Goal: Navigation & Orientation: Find specific page/section

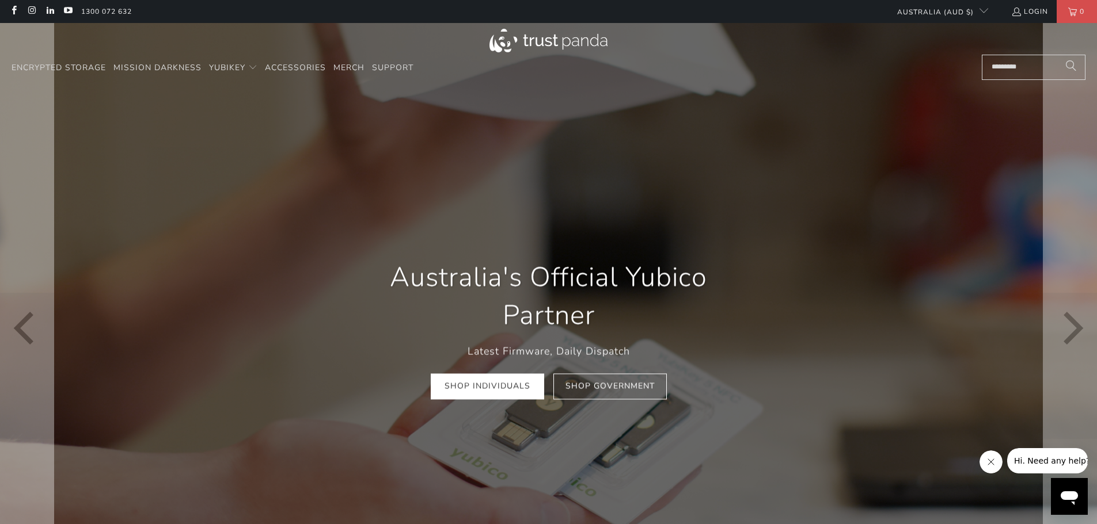
click at [391, 218] on div at bounding box center [548, 329] width 1097 height 613
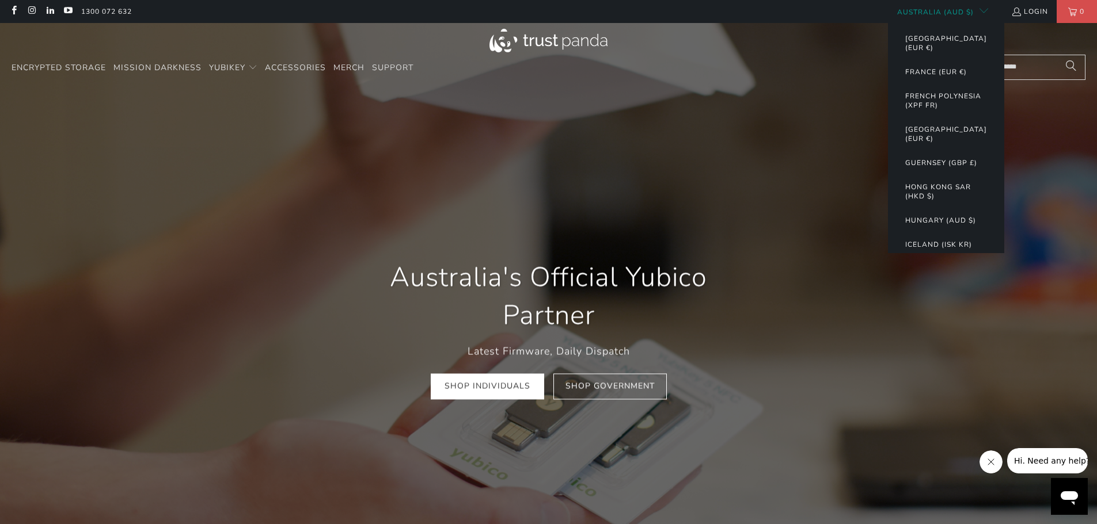
scroll to position [230, 0]
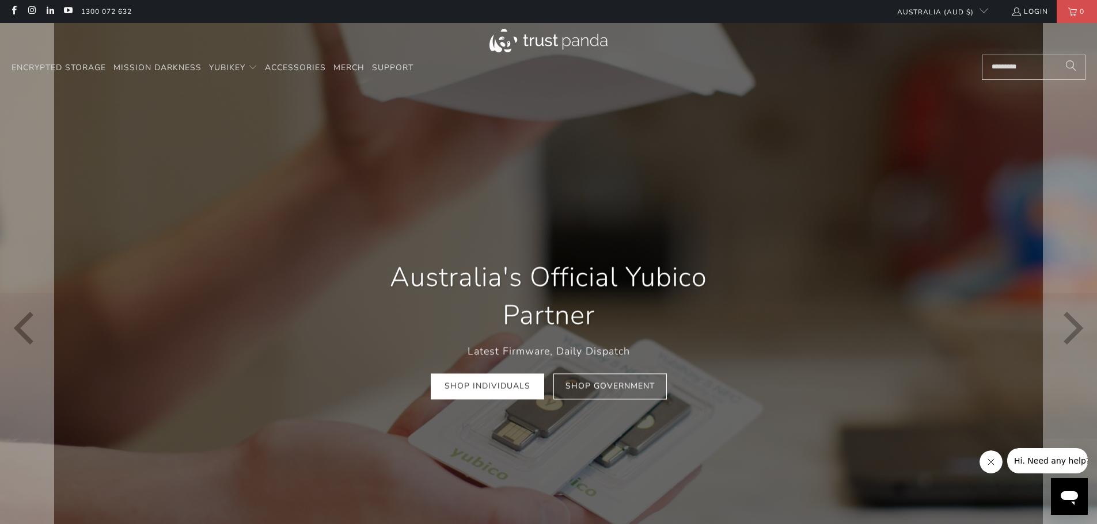
click at [410, 192] on div at bounding box center [548, 329] width 1097 height 613
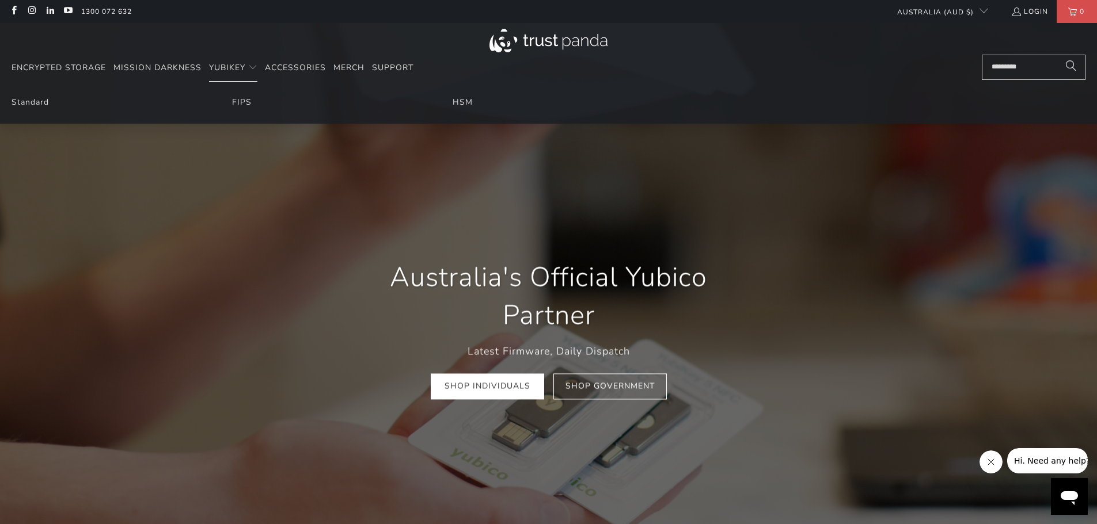
scroll to position [0, 221]
drag, startPoint x: 472, startPoint y: 101, endPoint x: 461, endPoint y: 101, distance: 11.0
click at [465, 101] on li "HSM" at bounding box center [549, 102] width 192 height 13
click at [461, 101] on link "HSM" at bounding box center [463, 102] width 20 height 11
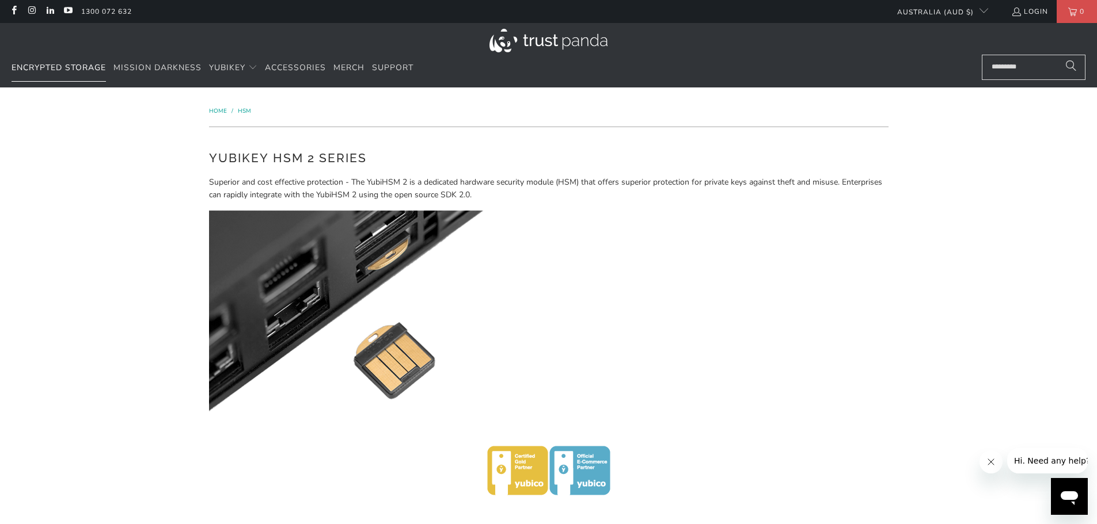
click at [85, 63] on span "Encrypted Storage" at bounding box center [59, 67] width 94 height 11
